Goal: Task Accomplishment & Management: Manage account settings

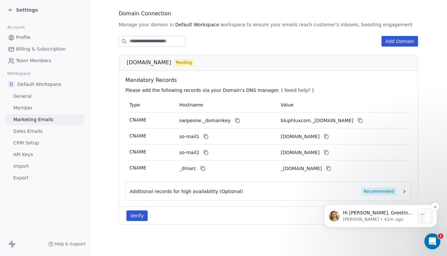
click at [384, 214] on p "Hi [PERSON_NAME], Greetings from Swipe One and thank you for reaching out! You …" at bounding box center [379, 213] width 72 height 7
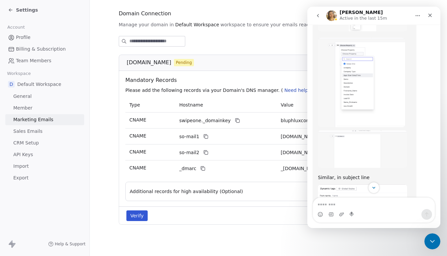
scroll to position [343, 0]
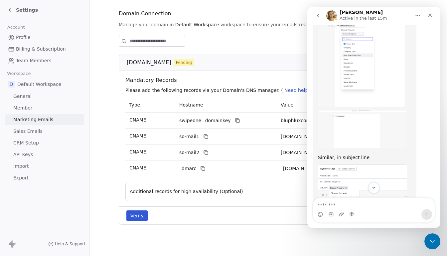
click at [327, 208] on textarea "Message…" at bounding box center [374, 203] width 122 height 11
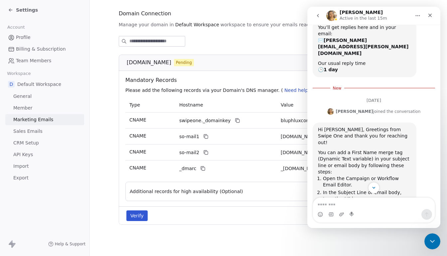
scroll to position [0, 0]
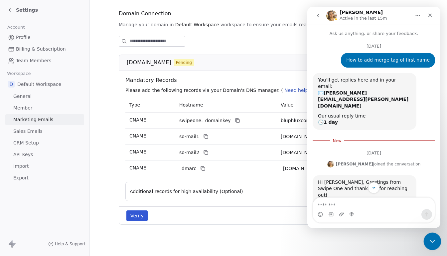
click at [433, 238] on icon "Close Intercom Messenger" at bounding box center [431, 240] width 8 height 8
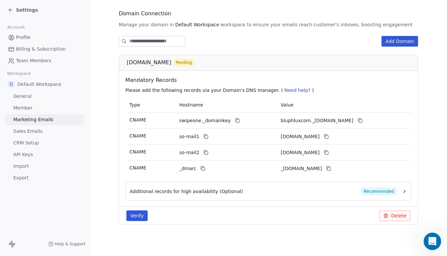
scroll to position [329, 0]
click at [433, 238] on icon "Open Intercom Messenger" at bounding box center [431, 240] width 11 height 11
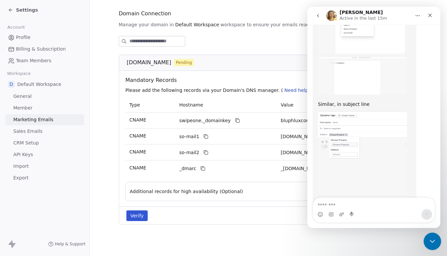
scroll to position [382, 0]
click at [415, 19] on button "Home" at bounding box center [417, 15] width 13 height 13
click at [414, 14] on button "Home" at bounding box center [417, 15] width 13 height 13
click at [318, 19] on button "go back" at bounding box center [318, 15] width 13 height 13
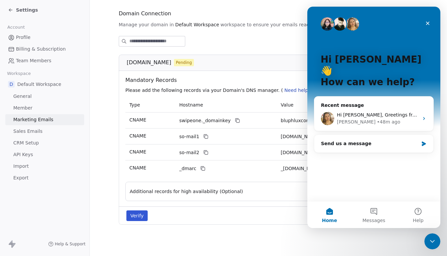
scroll to position [0, 0]
click at [416, 215] on button "Help" at bounding box center [418, 214] width 44 height 27
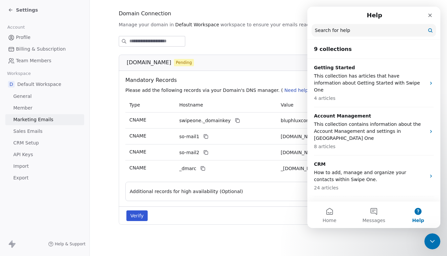
click at [34, 38] on link "Profile" at bounding box center [44, 37] width 79 height 11
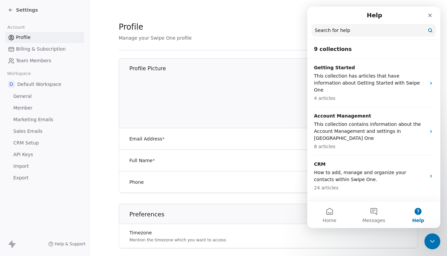
click at [31, 37] on link "Profile" at bounding box center [44, 37] width 79 height 11
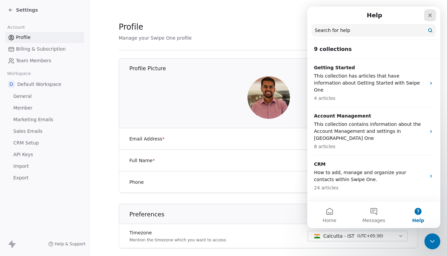
click at [430, 11] on div "Close" at bounding box center [430, 15] width 12 height 12
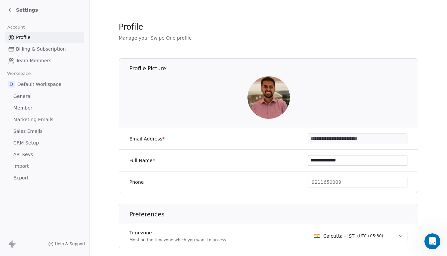
click at [331, 138] on input "**********" at bounding box center [357, 139] width 99 height 10
click at [271, 103] on img at bounding box center [268, 97] width 43 height 43
